Goal: Find specific page/section: Find specific page/section

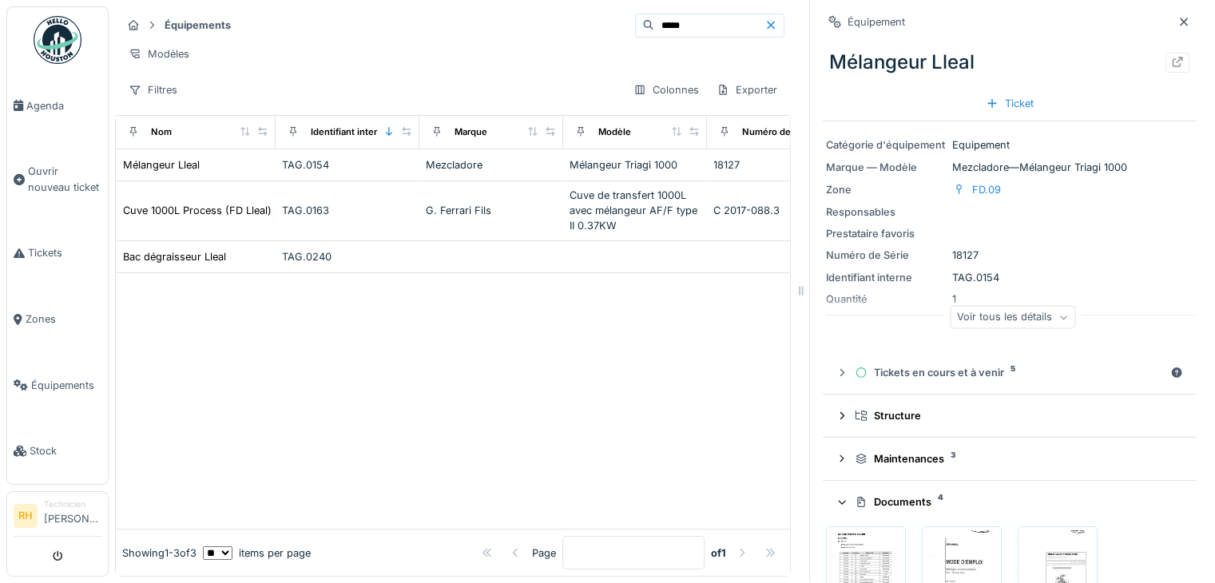
scroll to position [237, 0]
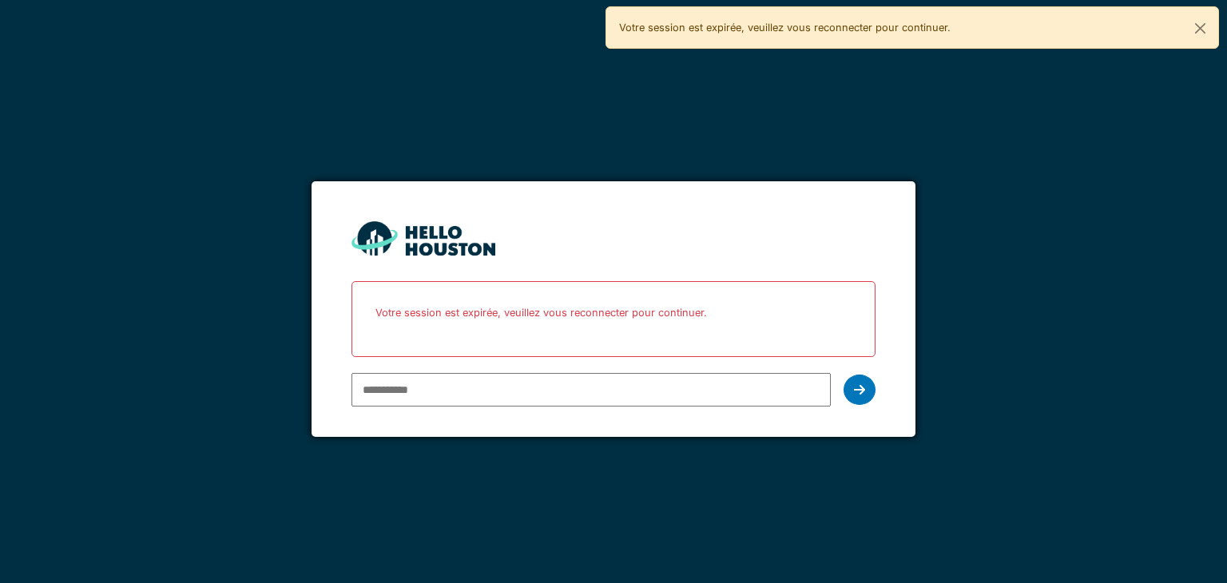
drag, startPoint x: 0, startPoint y: 0, endPoint x: 400, endPoint y: 370, distance: 544.5
click at [400, 370] on div at bounding box center [591, 390] width 479 height 46
type input "**********"
click at [856, 384] on icon at bounding box center [859, 390] width 11 height 13
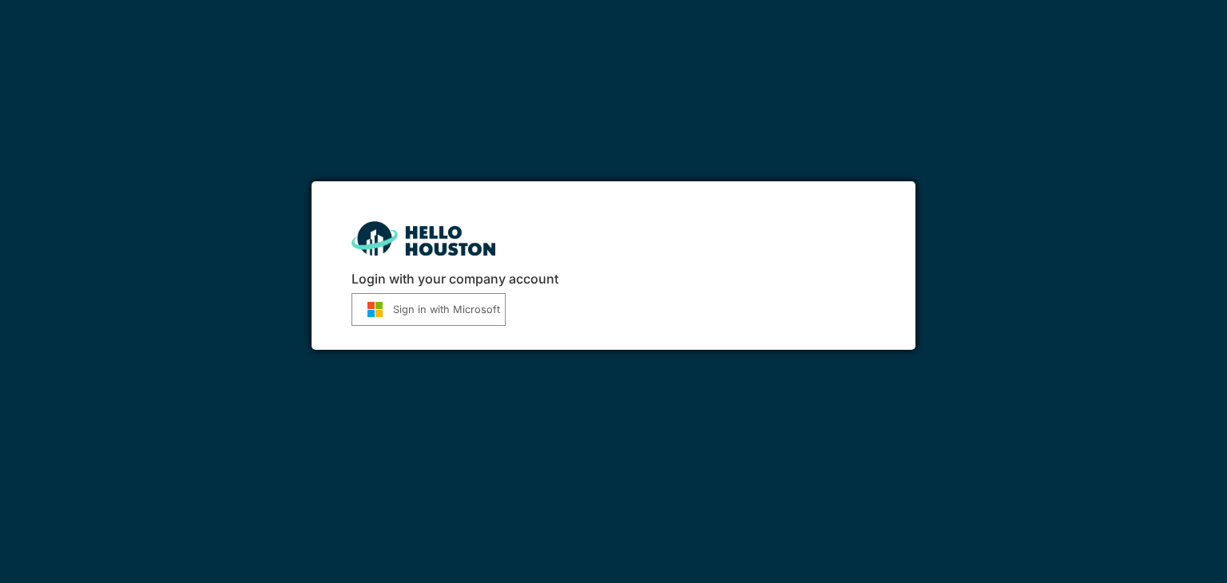
click at [403, 306] on button "Sign in with Microsoft" at bounding box center [429, 309] width 154 height 33
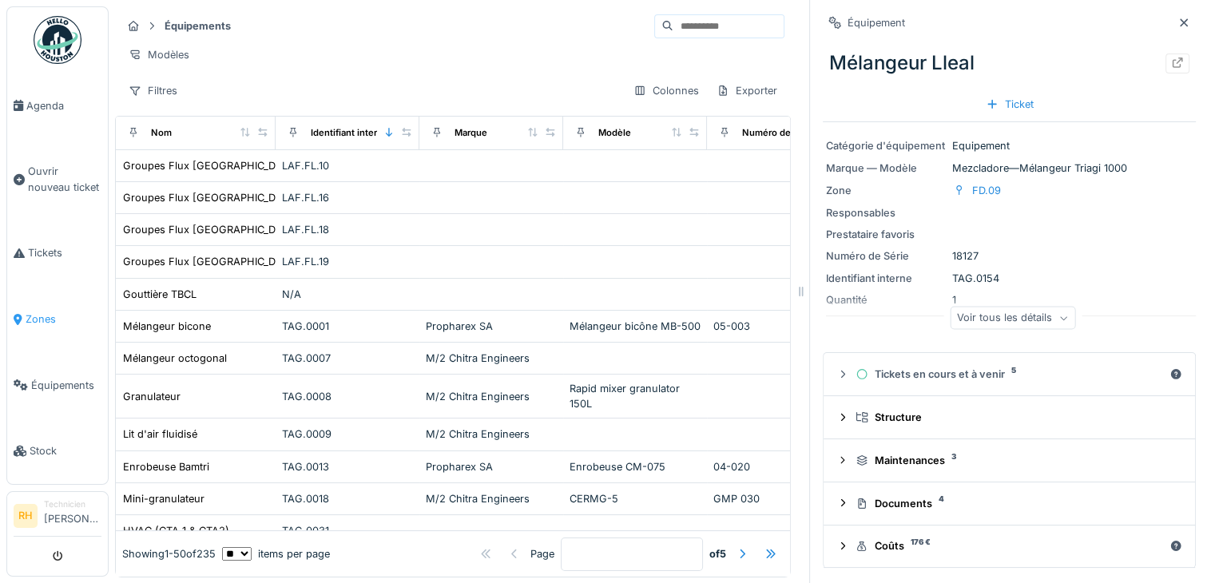
click at [48, 312] on span "Zones" at bounding box center [64, 319] width 76 height 15
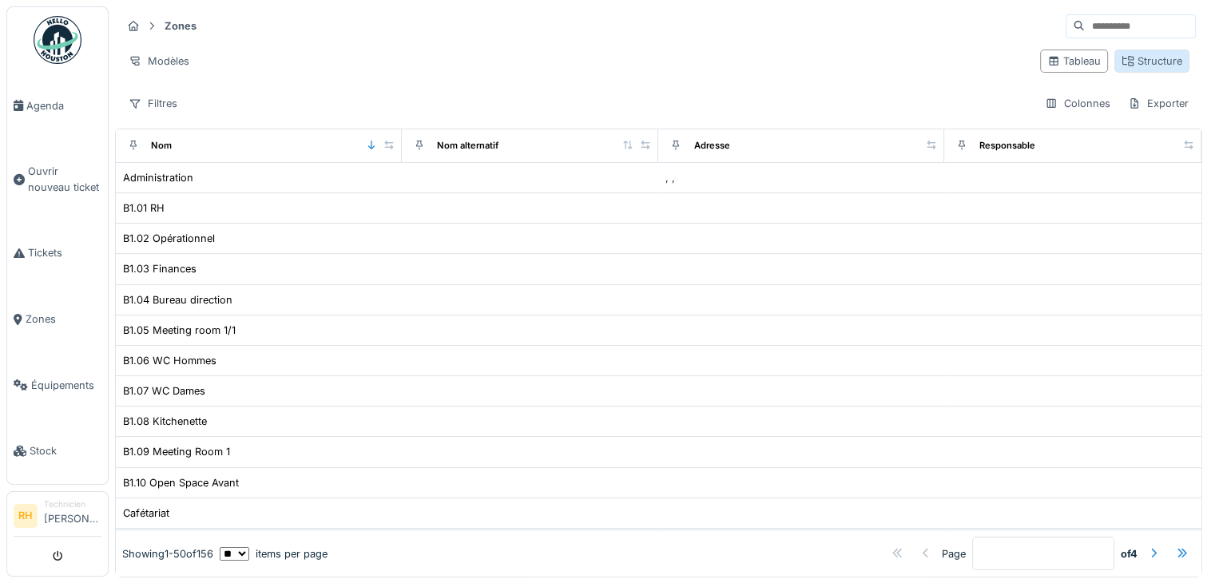
click at [1140, 62] on div "Structure" at bounding box center [1152, 61] width 61 height 15
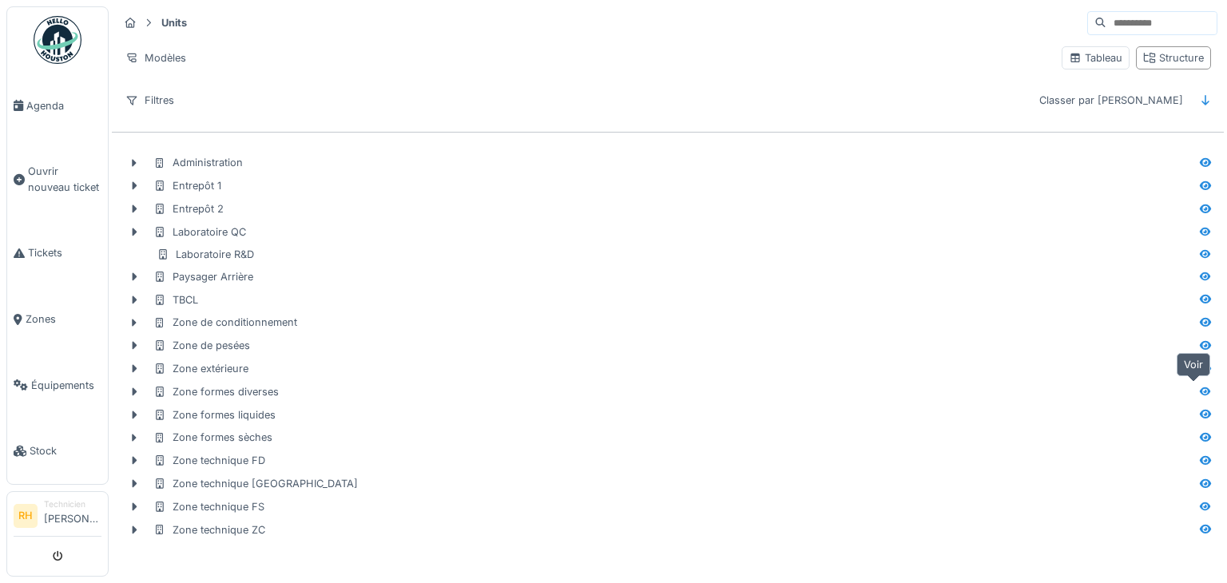
click at [1200, 392] on icon at bounding box center [1205, 391] width 11 height 9
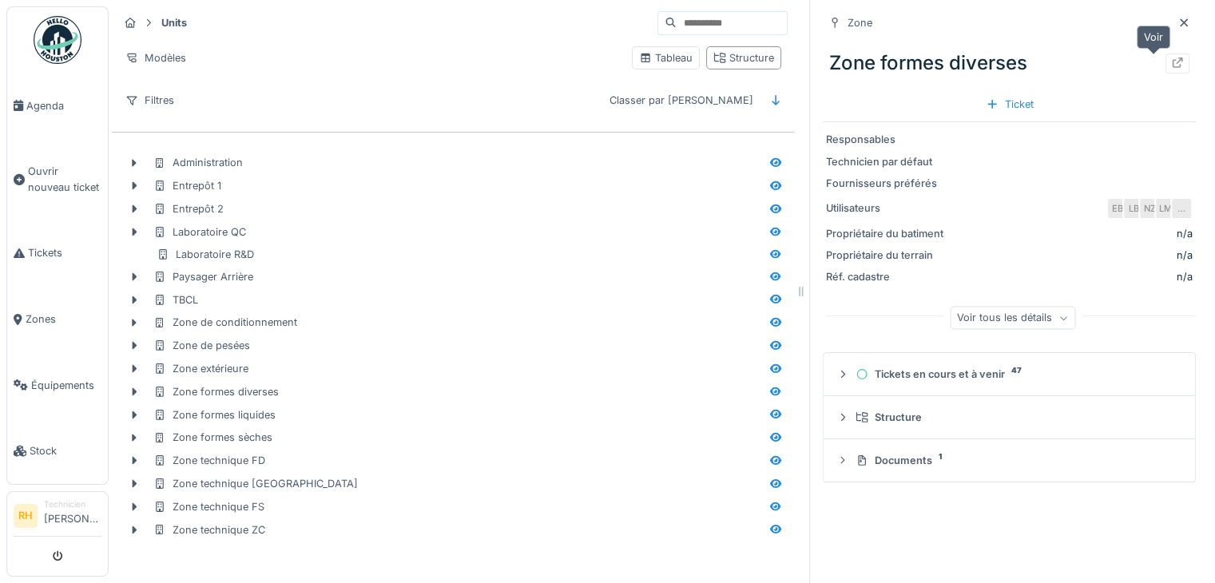
click at [1173, 60] on icon at bounding box center [1178, 63] width 10 height 10
click at [770, 317] on icon at bounding box center [776, 322] width 13 height 10
click at [1171, 62] on icon at bounding box center [1177, 63] width 13 height 10
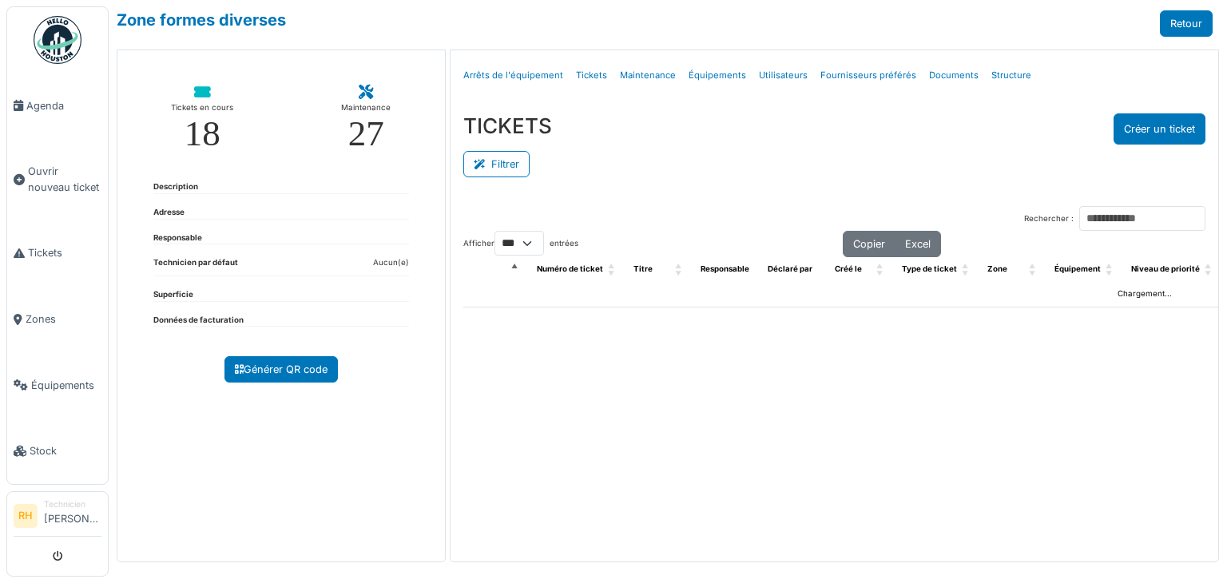
select select "***"
click at [513, 164] on button "Filtrer" at bounding box center [496, 164] width 66 height 26
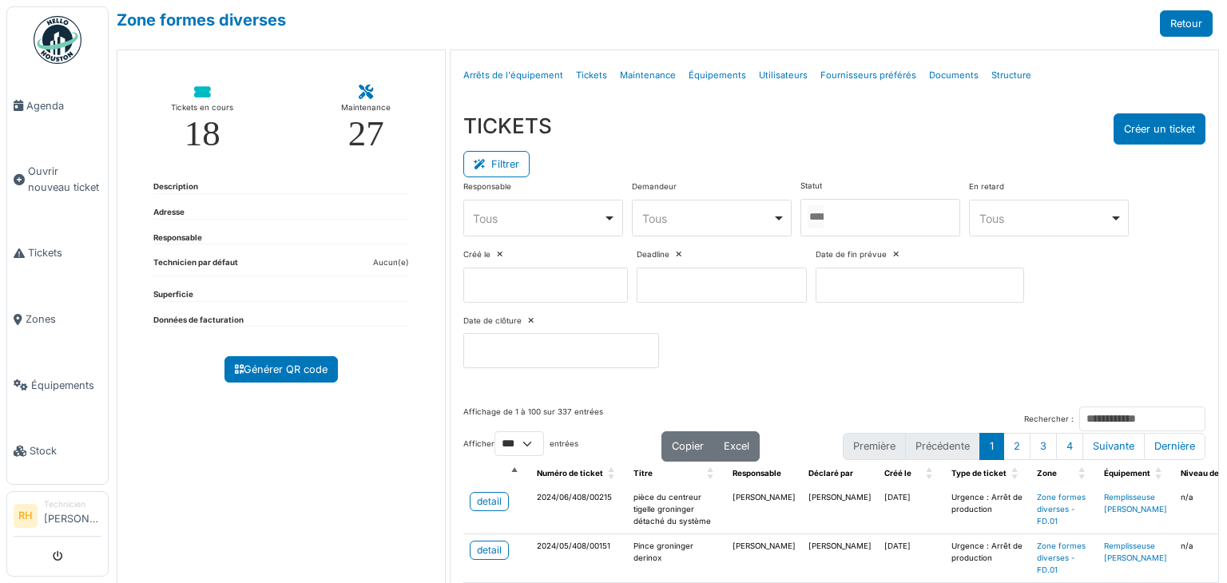
click at [824, 224] on input "Tous" at bounding box center [816, 216] width 16 height 23
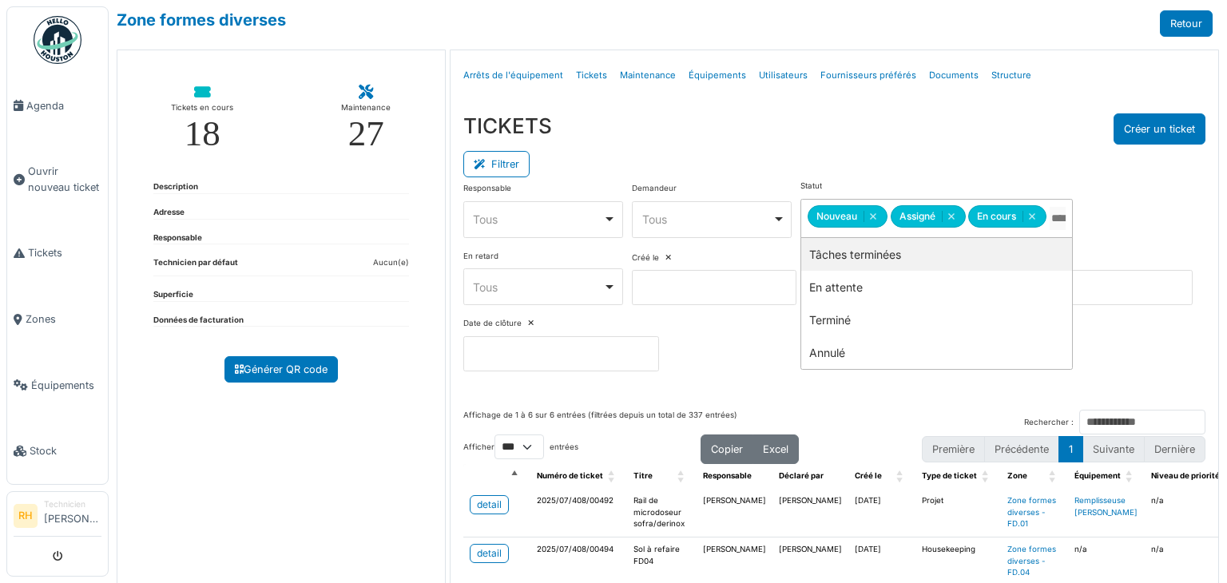
click at [805, 141] on div "TICKETS Créer un ticket" at bounding box center [834, 128] width 742 height 31
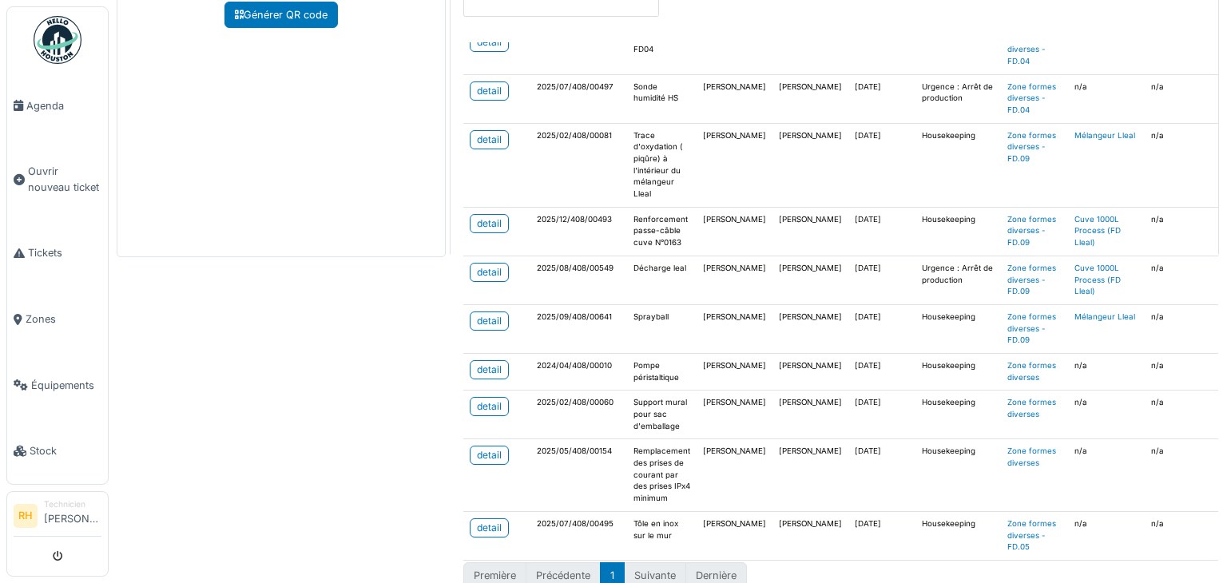
scroll to position [373, 0]
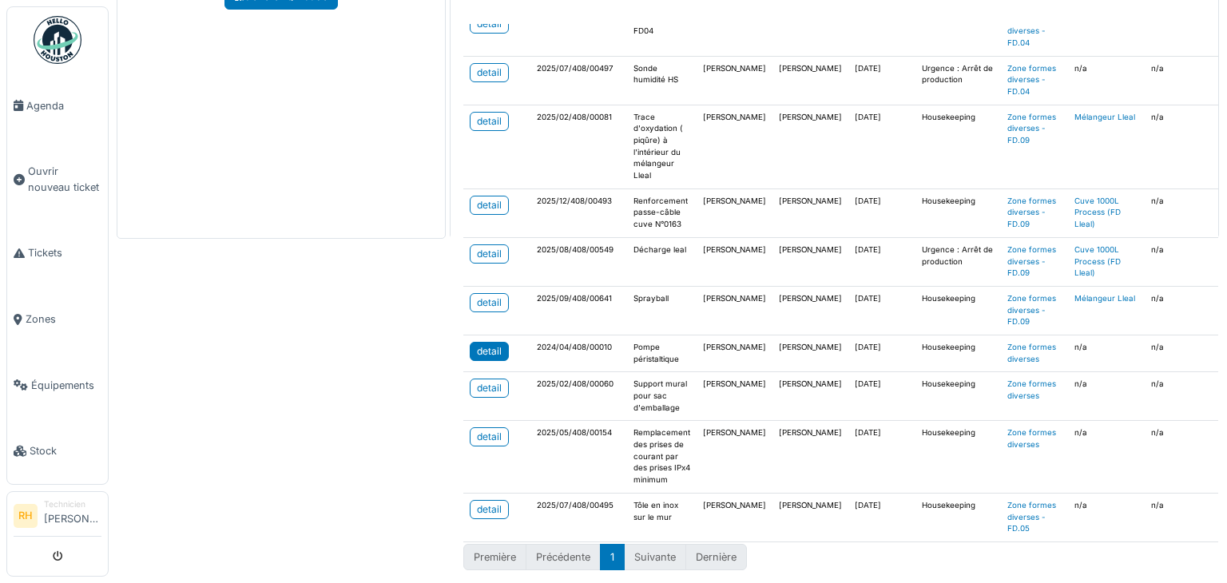
click at [495, 344] on div "detail" at bounding box center [489, 351] width 25 height 14
drag, startPoint x: 312, startPoint y: 341, endPoint x: 411, endPoint y: 339, distance: 99.1
click at [312, 340] on div "Zone formes diverses Retour Tickets en cours 18 Maintenance 27 Description Adre…" at bounding box center [668, 291] width 1119 height 583
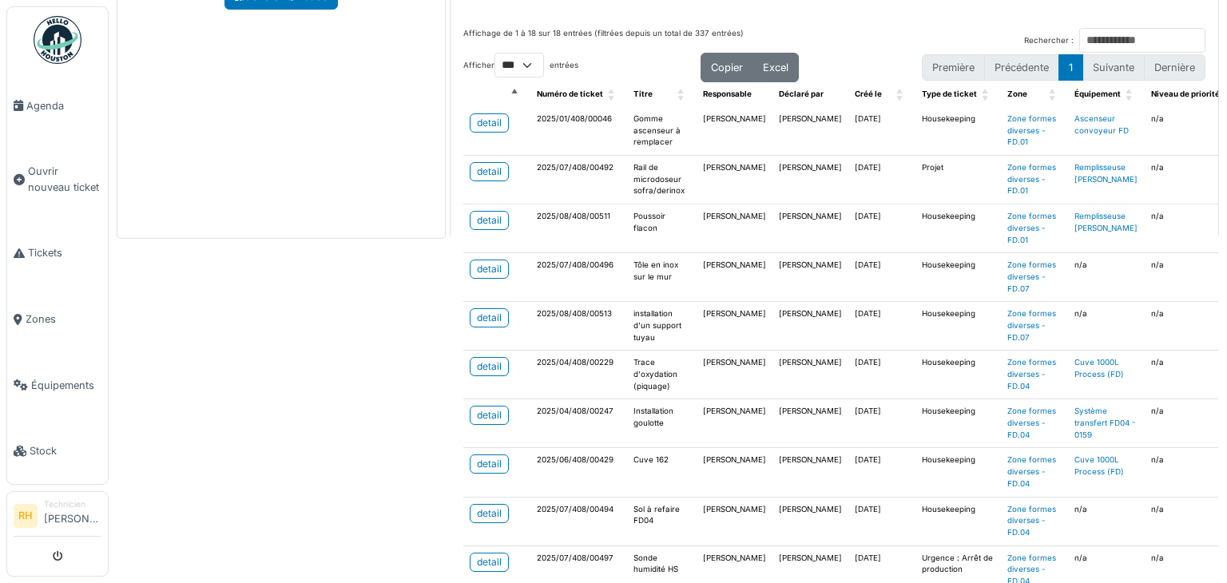
scroll to position [0, 0]
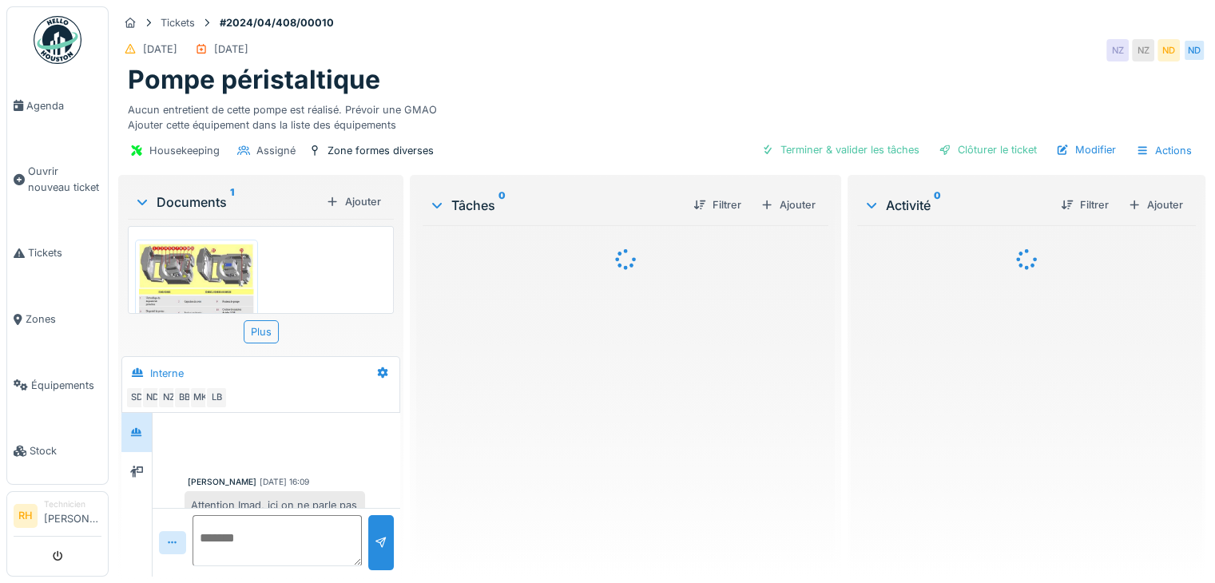
scroll to position [755, 0]
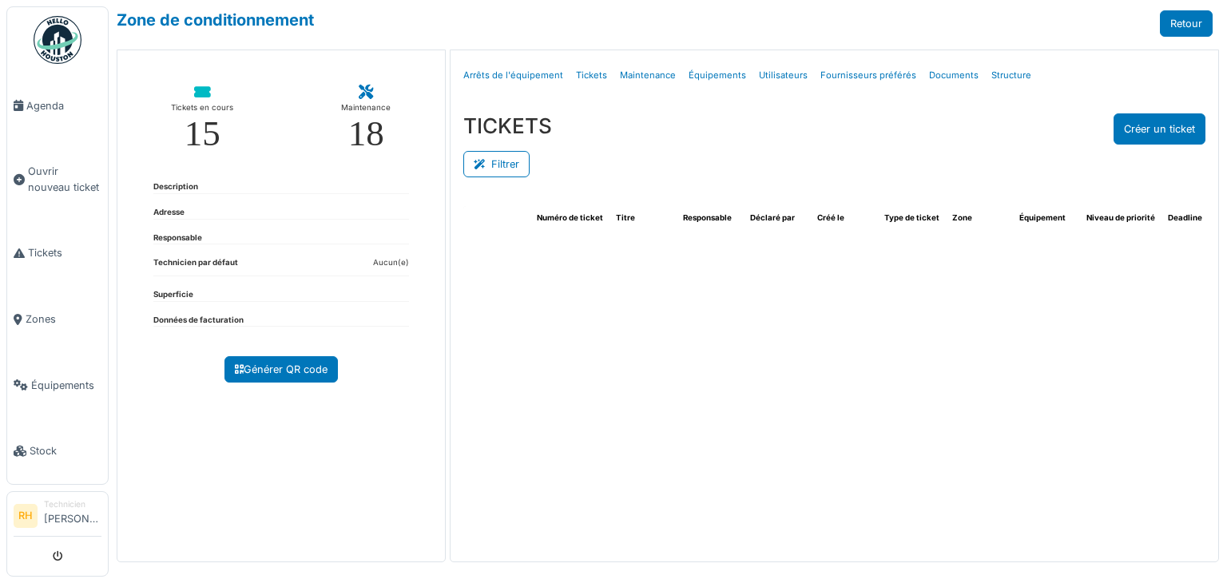
select select "***"
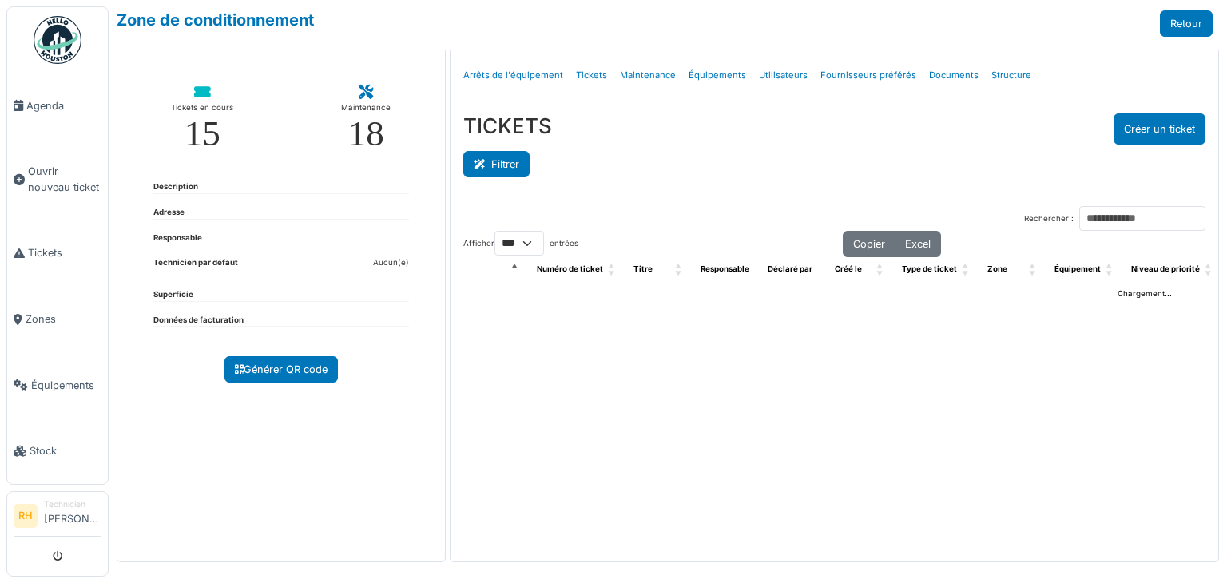
click at [499, 165] on button "Filtrer" at bounding box center [496, 164] width 66 height 26
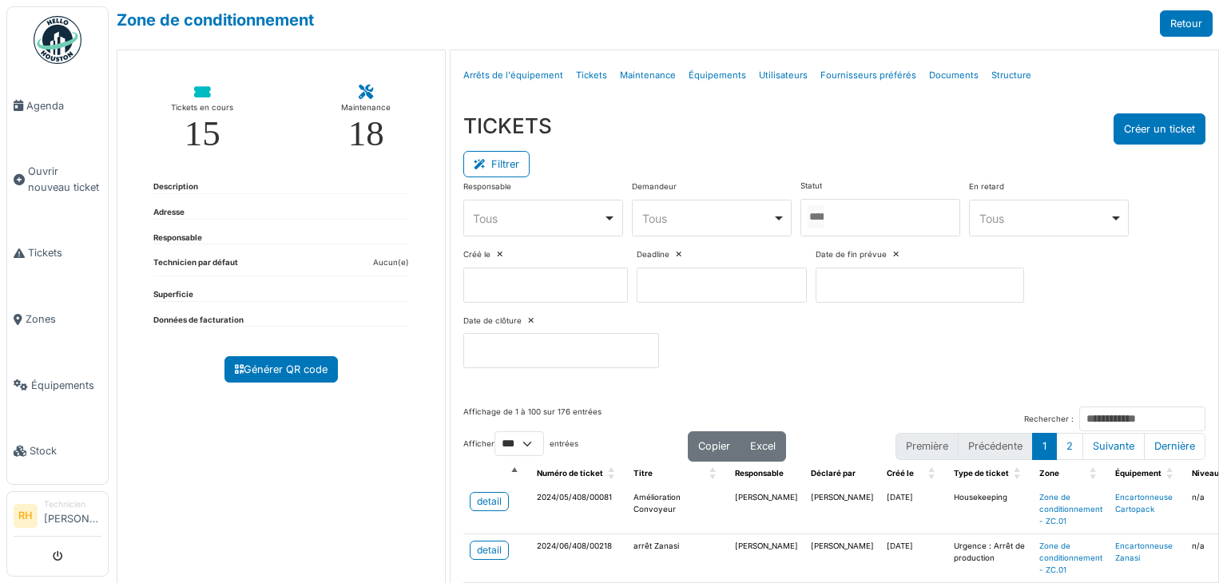
click at [899, 219] on div at bounding box center [881, 218] width 160 height 38
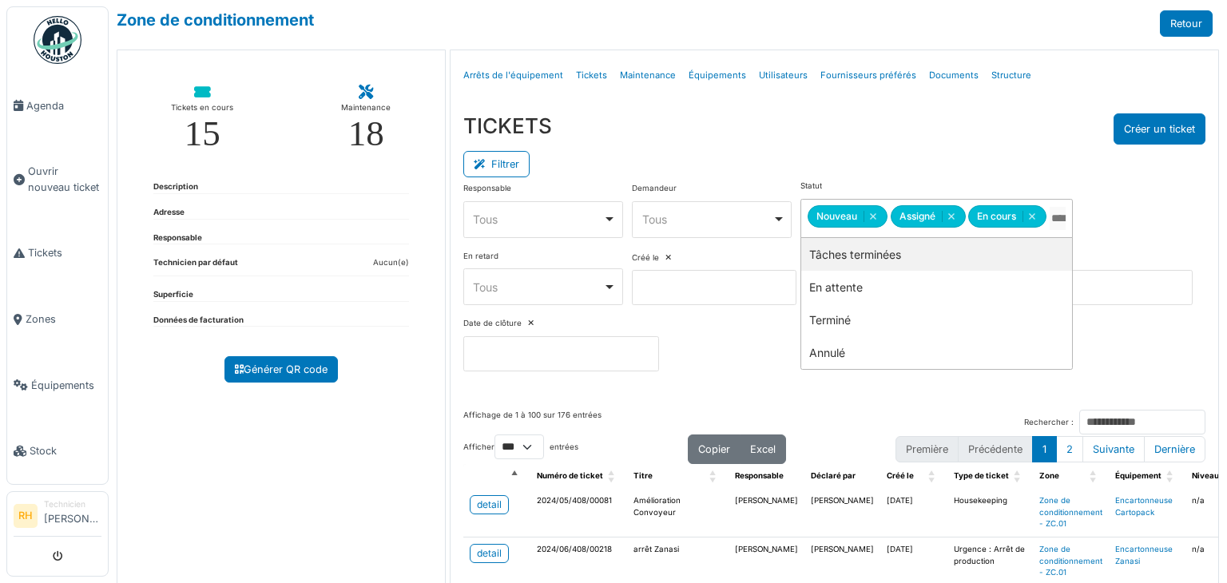
click at [824, 160] on div "Filtrer" at bounding box center [834, 163] width 742 height 36
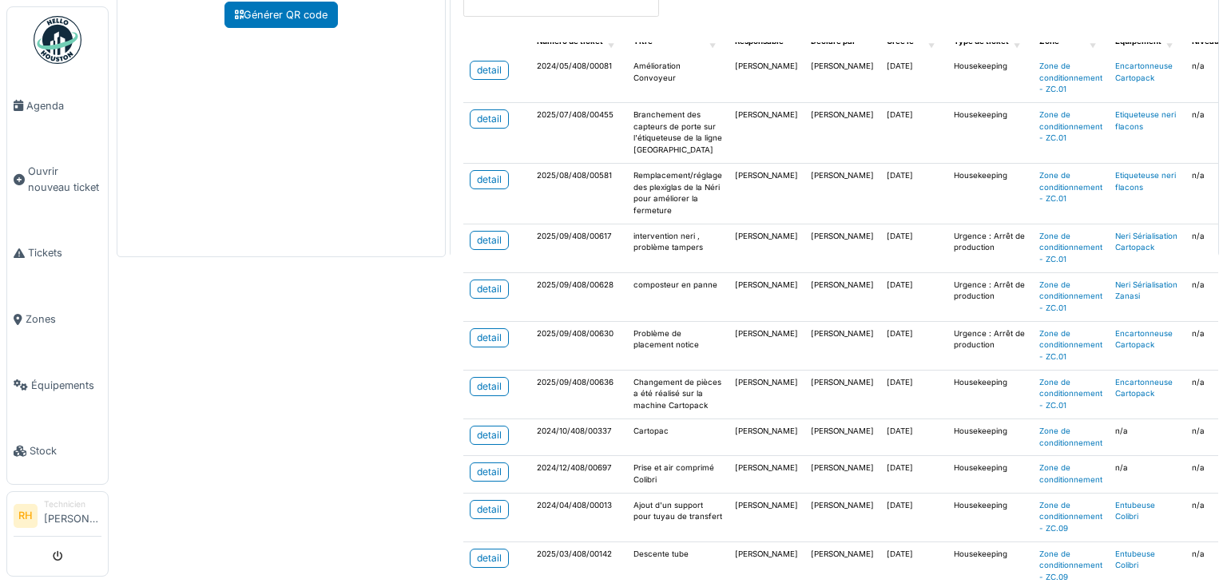
scroll to position [373, 0]
